Goal: Check status: Check status

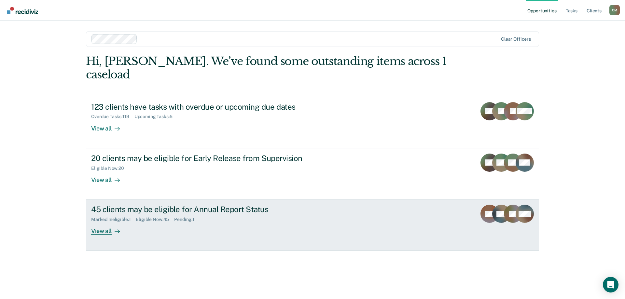
click at [100, 222] on div "View all" at bounding box center [109, 228] width 36 height 13
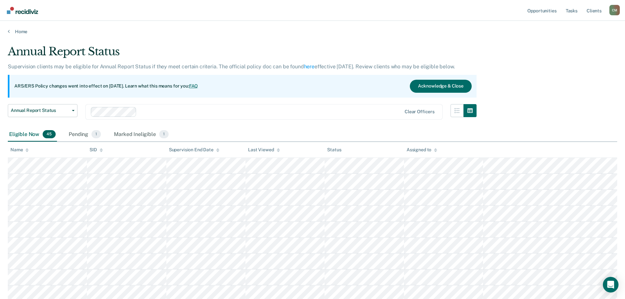
click at [25, 149] on div "Name" at bounding box center [19, 150] width 18 height 6
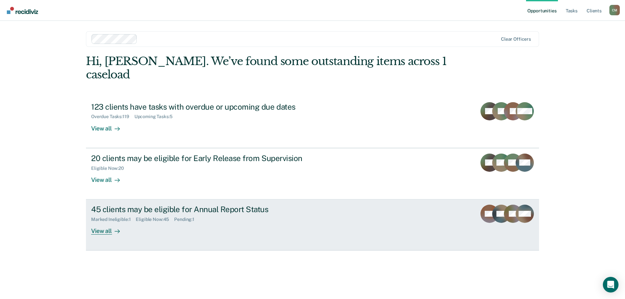
click at [109, 205] on div "45 clients may be eligible for Annual Report Status" at bounding box center [205, 209] width 229 height 9
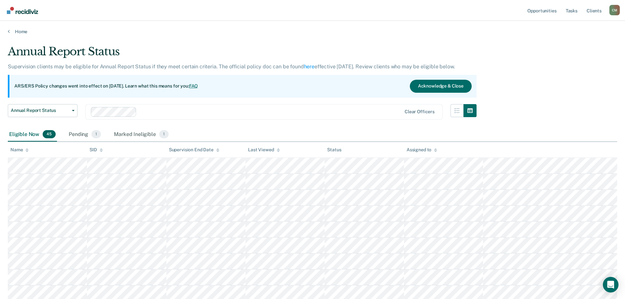
click at [16, 150] on div "Name" at bounding box center [19, 150] width 18 height 6
